Goal: Transaction & Acquisition: Purchase product/service

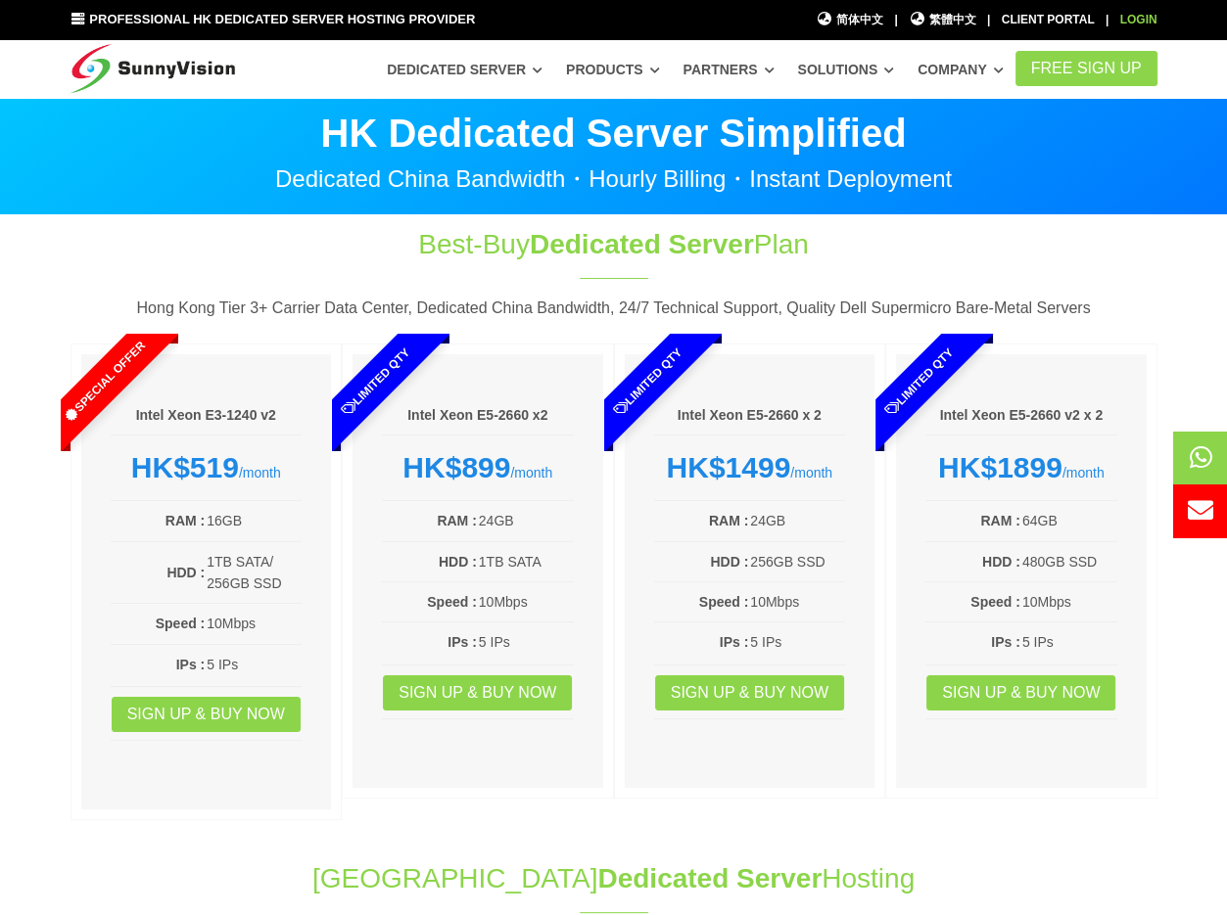
click at [1146, 15] on link "Login" at bounding box center [1138, 20] width 37 height 14
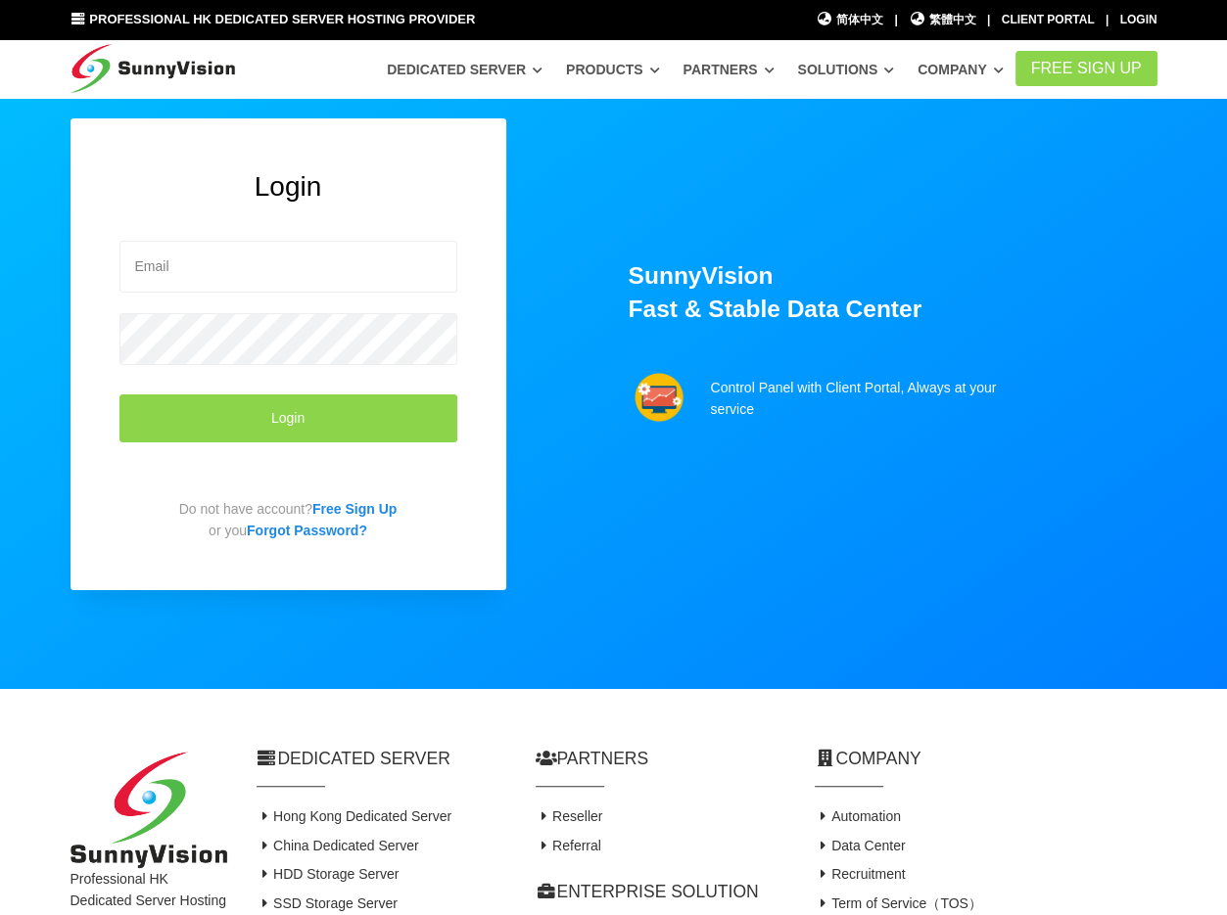
click at [316, 226] on form "Login" at bounding box center [288, 361] width 338 height 271
click at [298, 242] on input "email" at bounding box center [288, 267] width 338 height 52
type input "[EMAIL_ADDRESS][DOMAIN_NAME]"
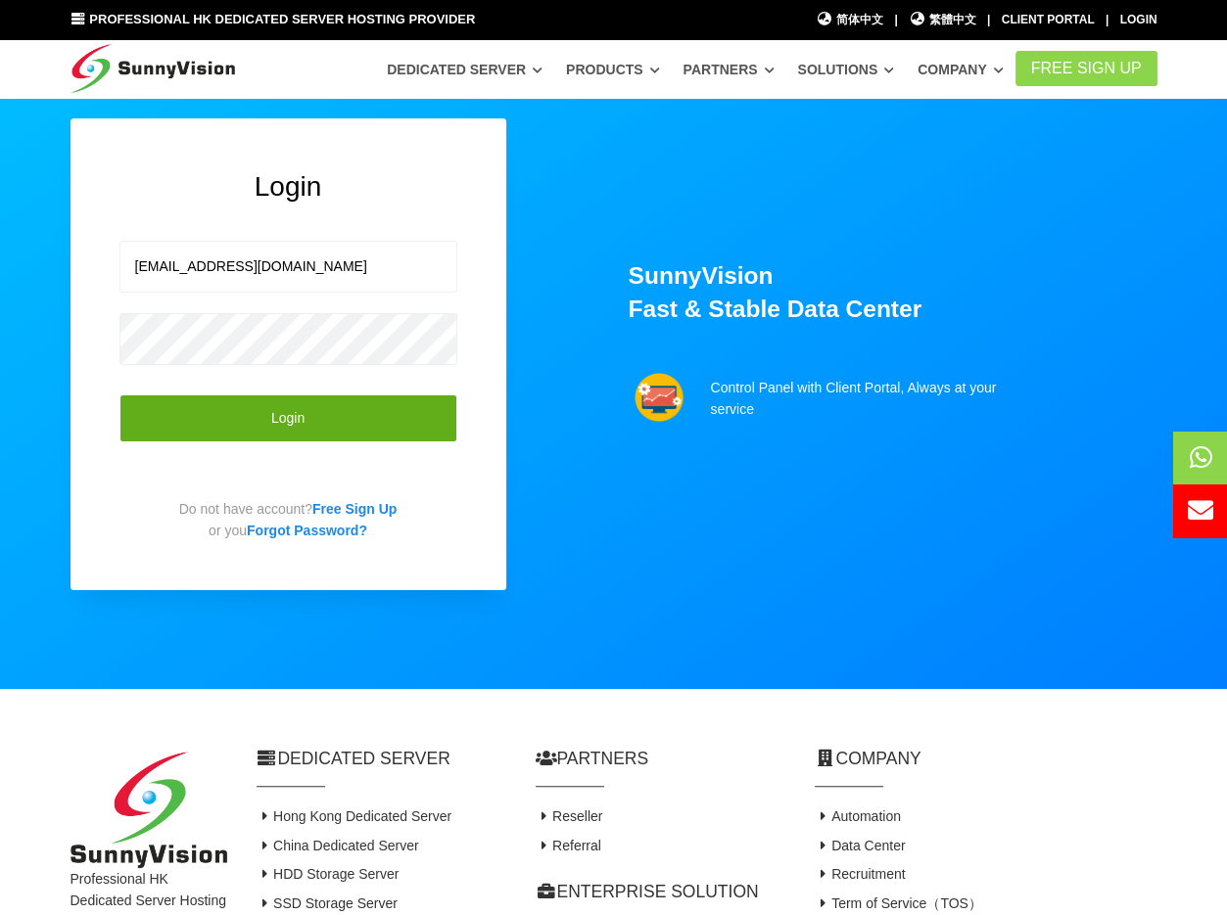
click at [200, 421] on button "Login" at bounding box center [288, 419] width 338 height 48
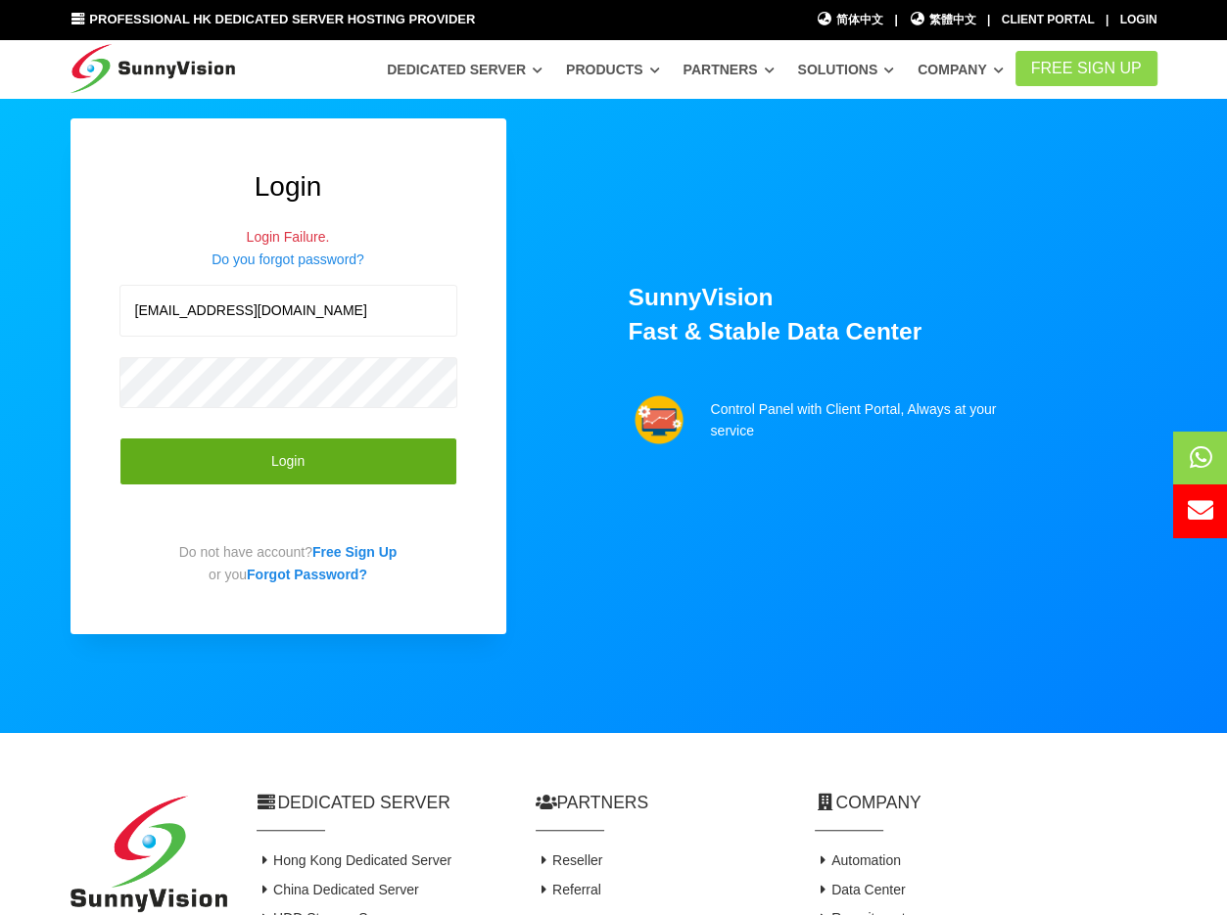
click at [202, 455] on button "Login" at bounding box center [288, 462] width 338 height 48
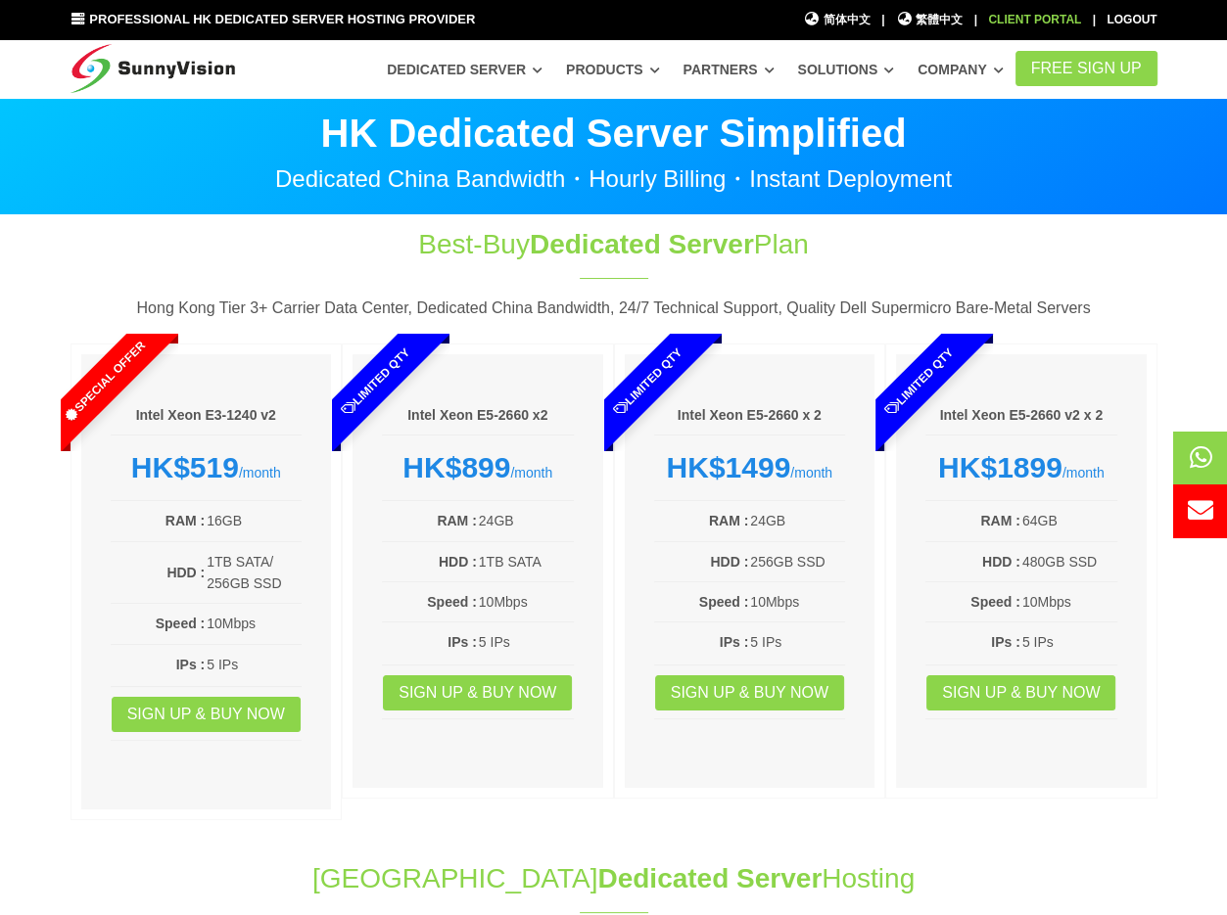
click at [1024, 23] on div "Client Portal" at bounding box center [1034, 20] width 93 height 19
click at [309, 351] on article "Intel Xeon E3-1240 v2 HK$519 /month RAM : 16GB HDD : 1TB SATA/ 256GB SSD Speed …" at bounding box center [206, 582] width 272 height 477
click at [531, 308] on p "Hong Kong Tier 3+ Carrier Data Center, Dedicated China Bandwidth, 24/7 Technica…" at bounding box center [613, 308] width 1087 height 25
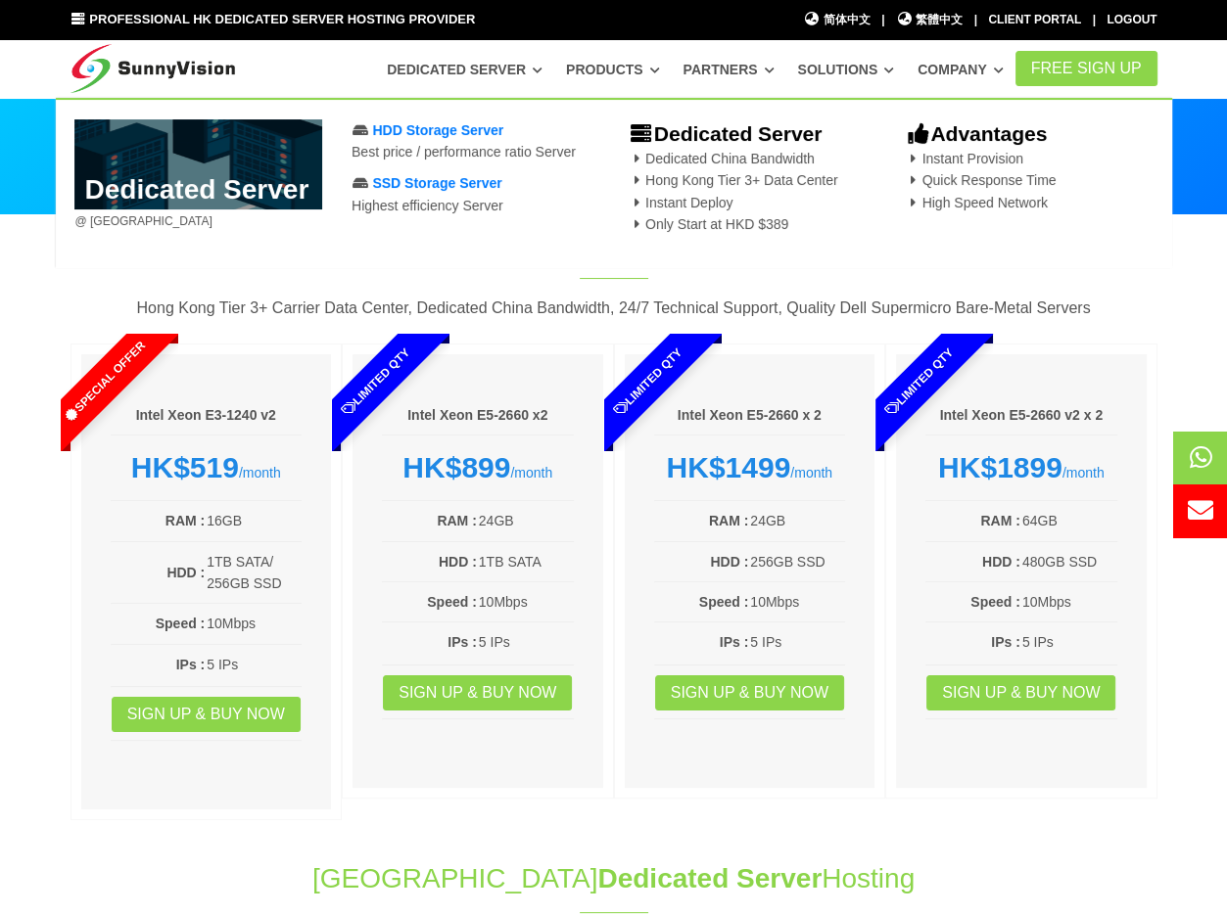
click at [598, 291] on div "Best-Buy Dedicated Server Plan Hong Kong Tier 3+ Carrier Data Center, Dedicated…" at bounding box center [614, 527] width 1116 height 605
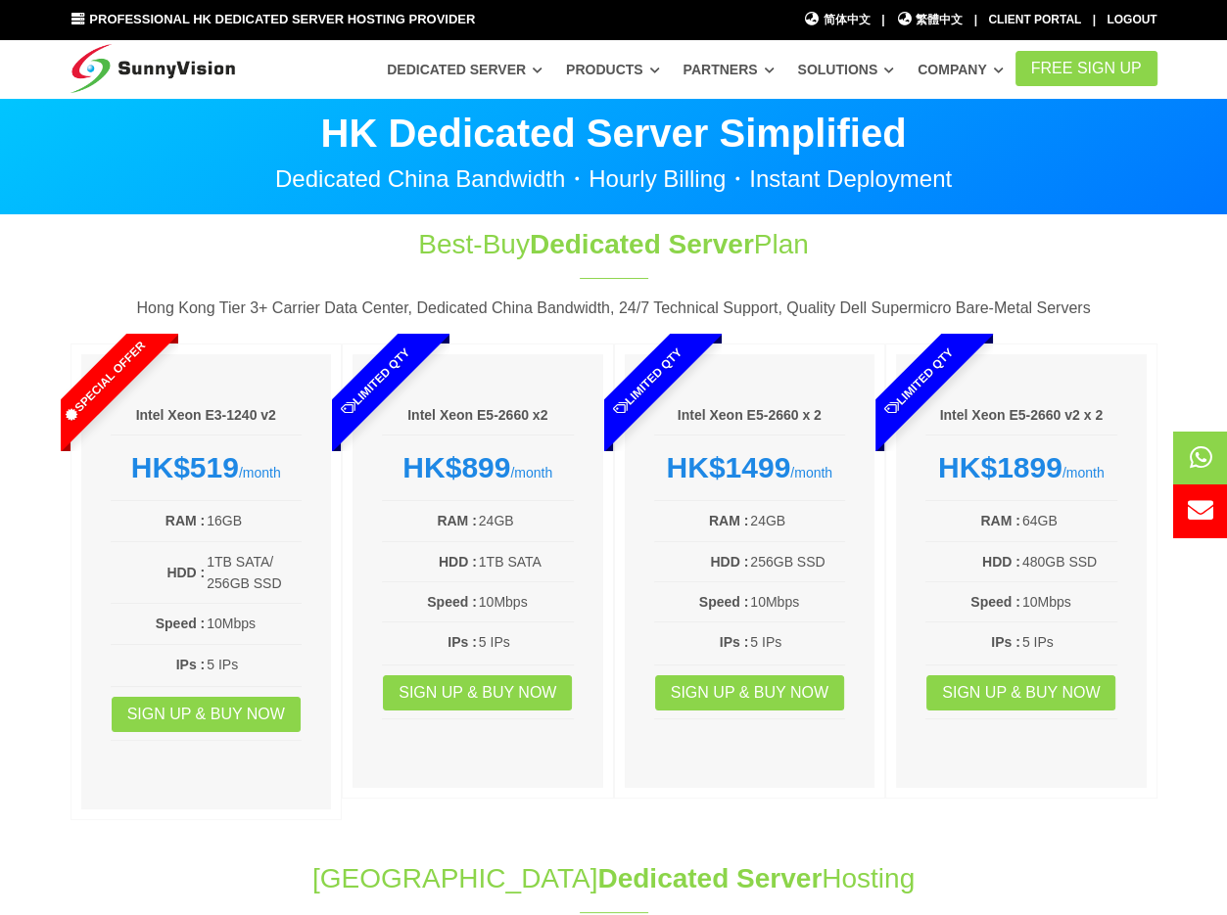
click at [247, 406] on h6 "Intel Xeon E3-1240 v2" at bounding box center [207, 416] width 192 height 20
click at [247, 405] on div "Intel Xeon E3-1240 v2 HK$519 /month RAM : 16GB HDD : 1TB SATA/ 256GB SSD Speed …" at bounding box center [206, 581] width 251 height 455
click at [219, 422] on h6 "Intel Xeon E3-1240 v2" at bounding box center [207, 416] width 192 height 20
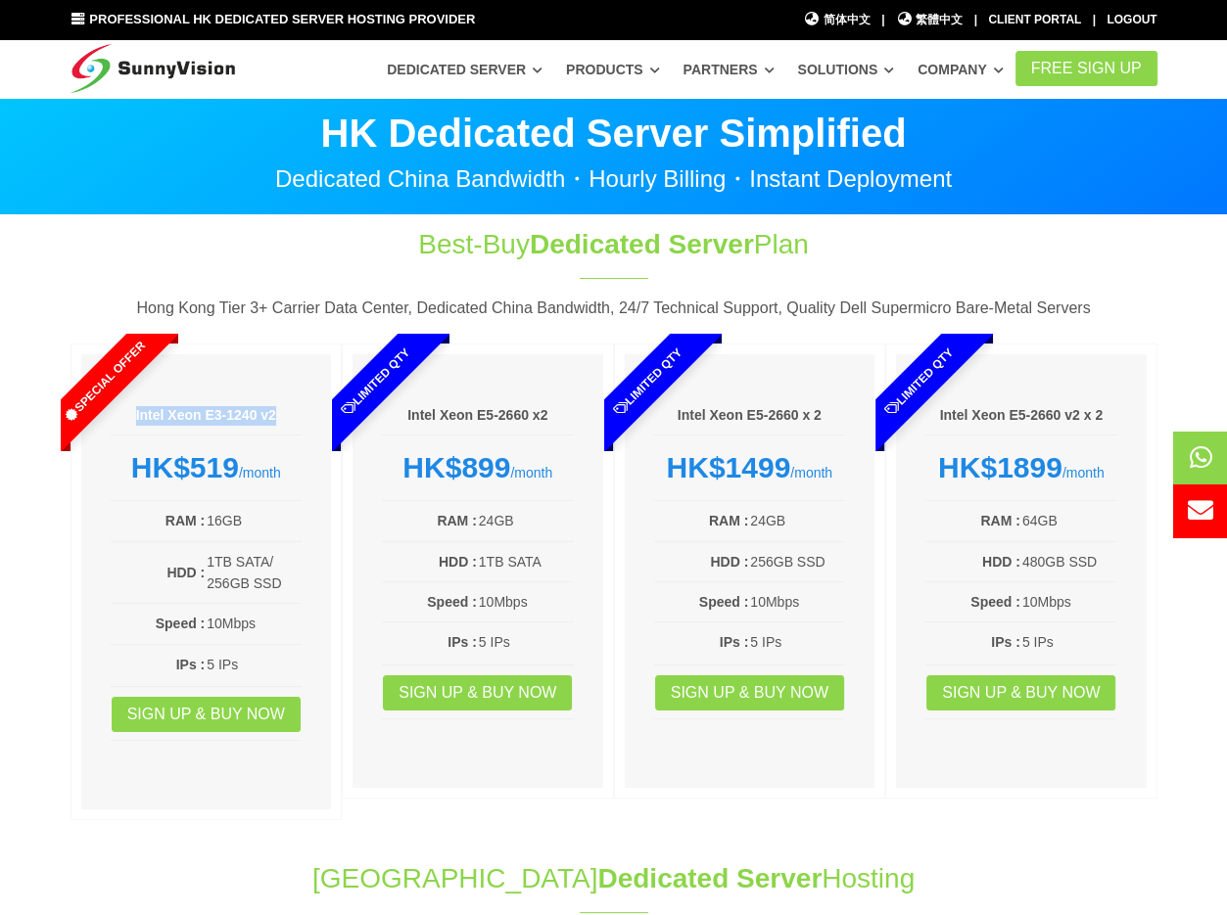
click at [219, 422] on h6 "Intel Xeon E3-1240 v2" at bounding box center [207, 416] width 192 height 20
click at [244, 722] on link "Sign up & Buy Now" at bounding box center [206, 714] width 189 height 35
click at [940, 11] on span "繁體中文" at bounding box center [930, 20] width 68 height 19
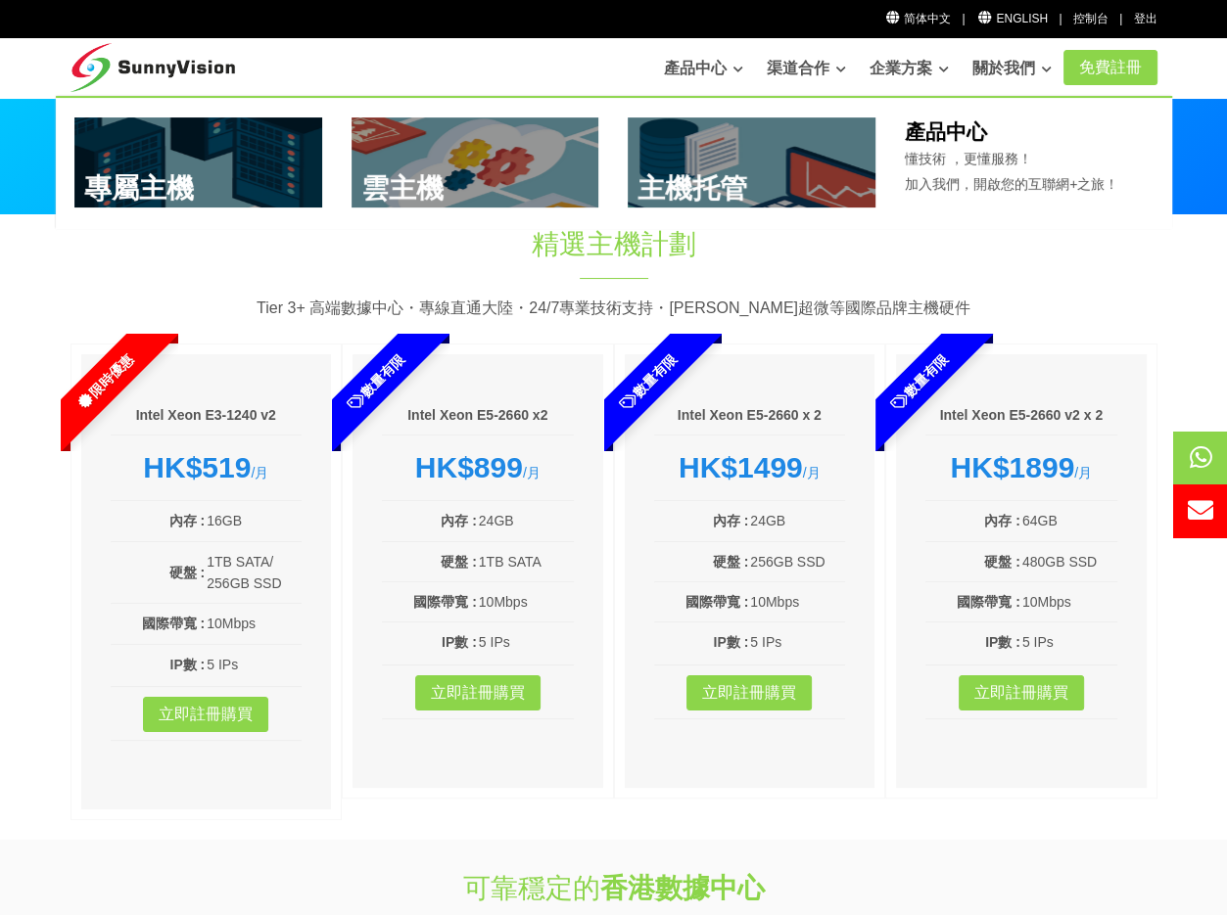
click at [231, 153] on link at bounding box center [198, 162] width 248 height 90
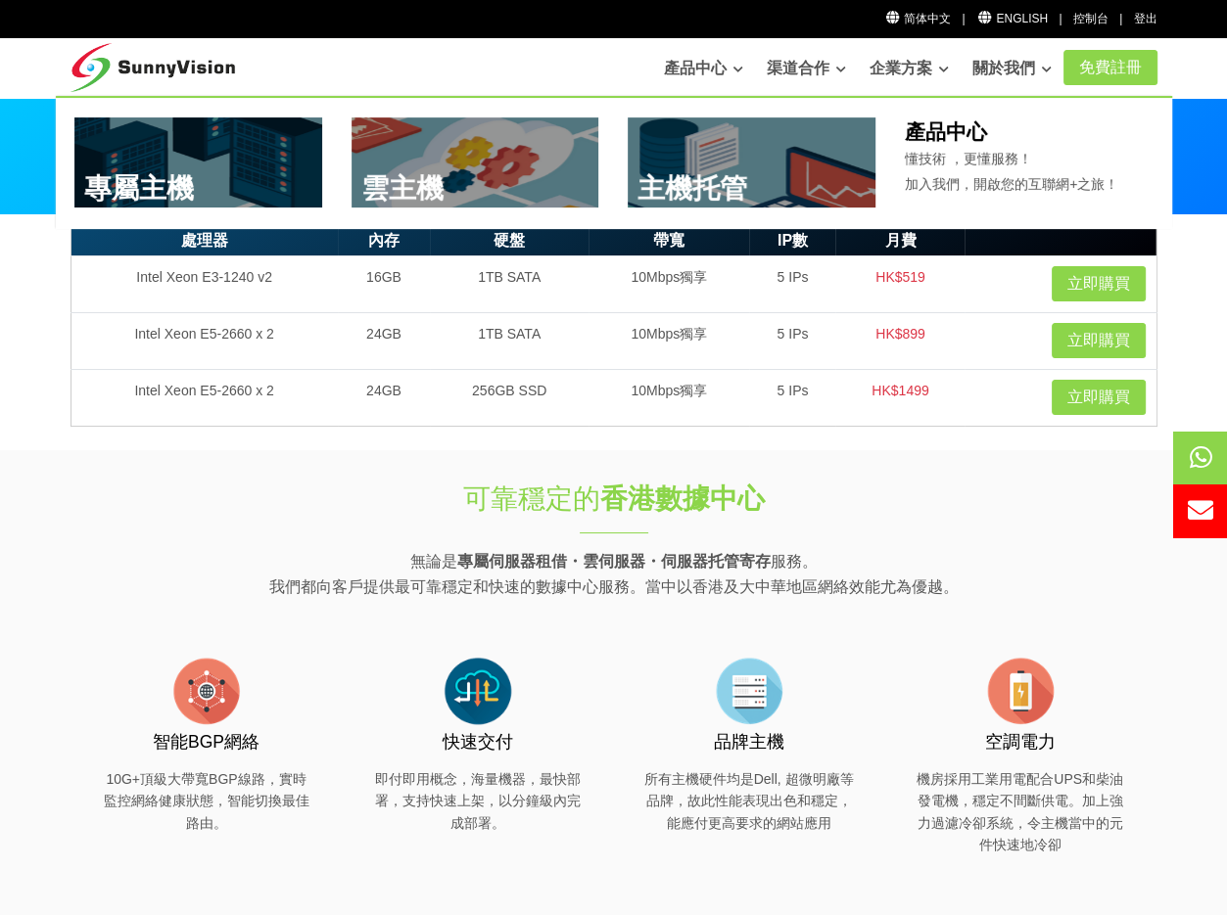
click at [500, 144] on link at bounding box center [476, 162] width 248 height 90
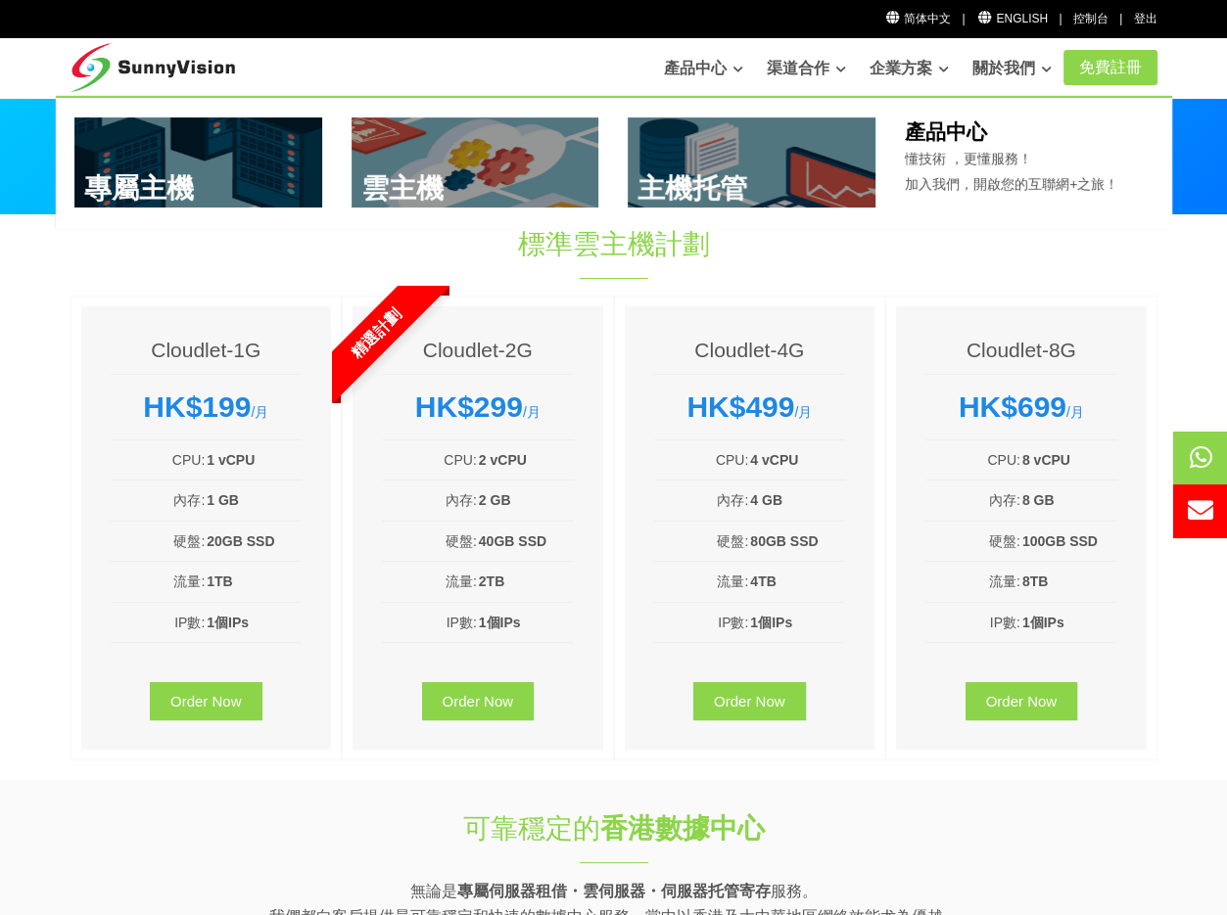
click at [259, 156] on link at bounding box center [198, 162] width 248 height 90
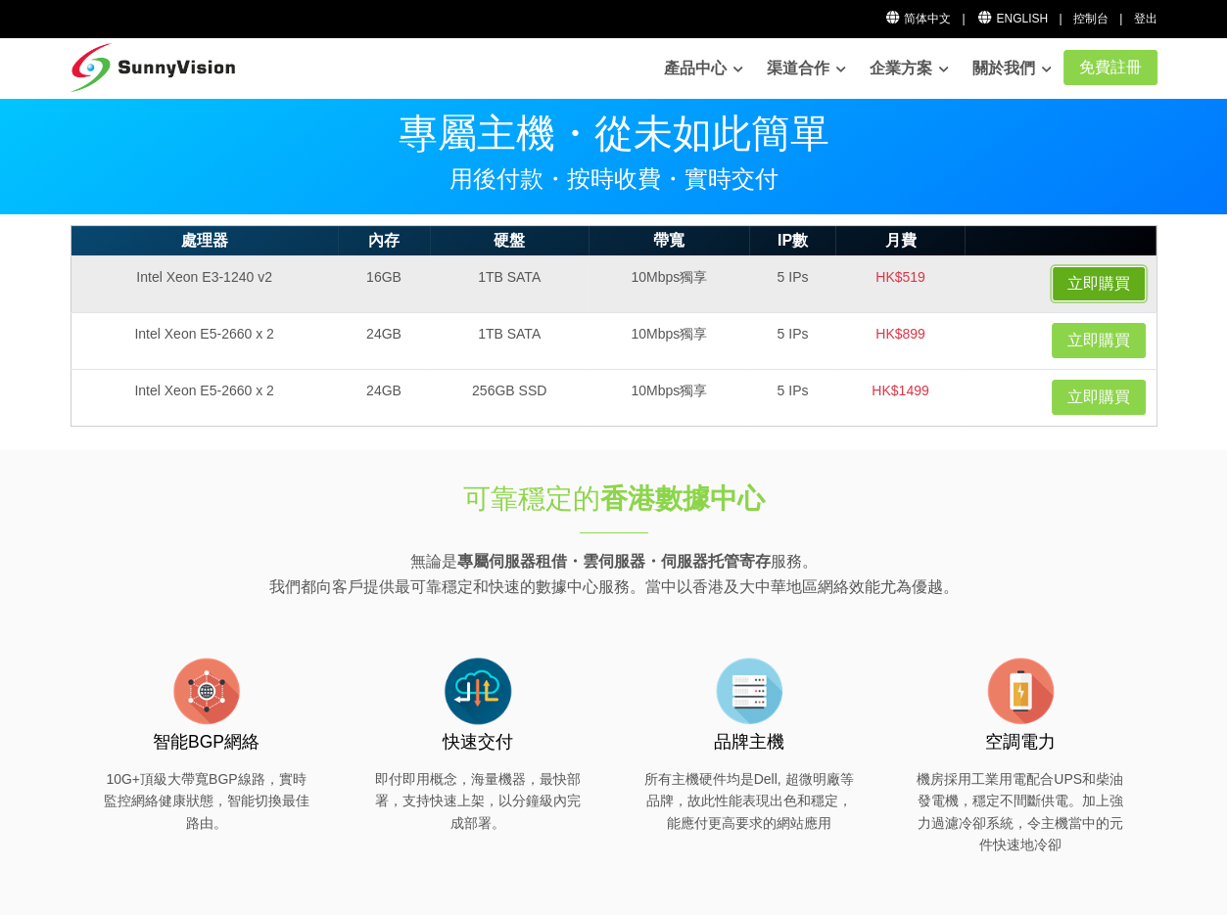
click at [1073, 283] on link "立即購買" at bounding box center [1099, 283] width 94 height 35
